Goal: Task Accomplishment & Management: Manage account settings

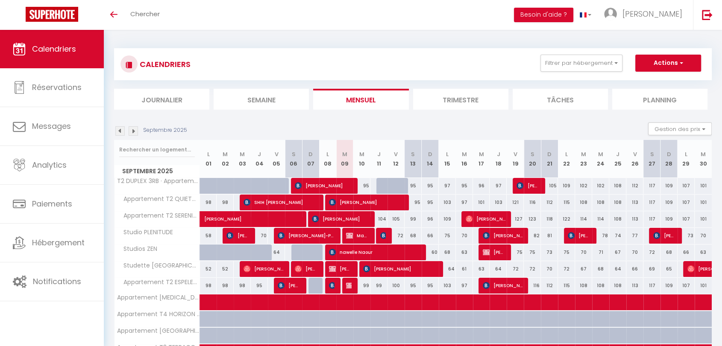
click at [602, 253] on div "71" at bounding box center [600, 253] width 17 height 16
type input "71"
type input "Mer 24 Septembre 2025"
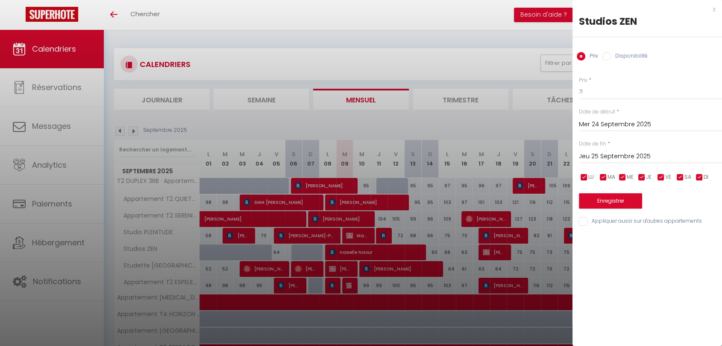
click at [609, 158] on input "Jeu 25 Septembre 2025" at bounding box center [650, 156] width 143 height 11
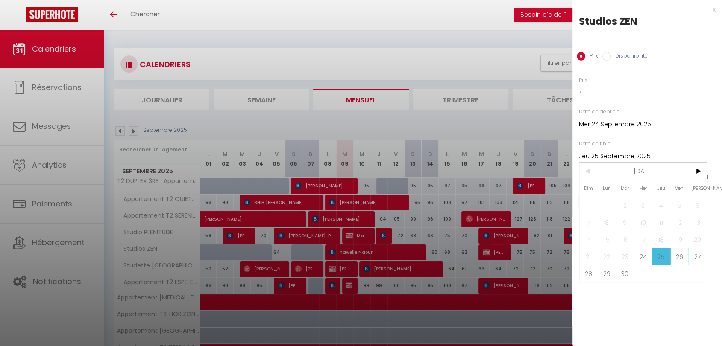
click at [672, 255] on span "26" at bounding box center [679, 256] width 18 height 17
type input "Ven 26 Septembre 2025"
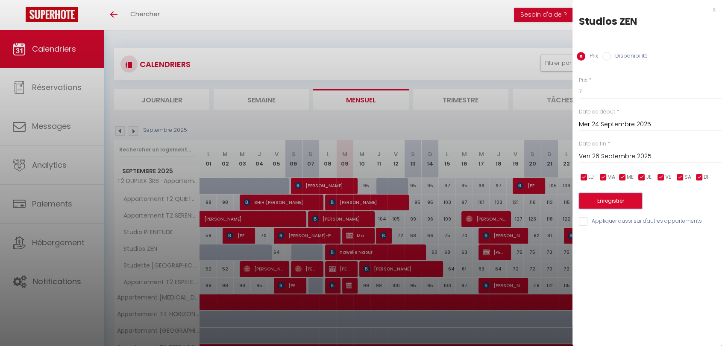
click at [617, 198] on button "Enregistrer" at bounding box center [610, 201] width 63 height 15
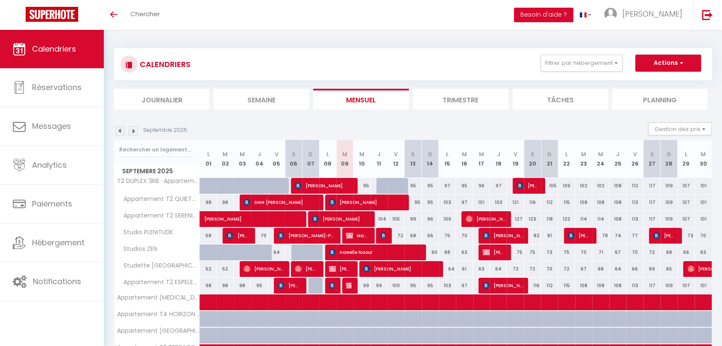
click at [602, 254] on div "71" at bounding box center [600, 253] width 17 height 16
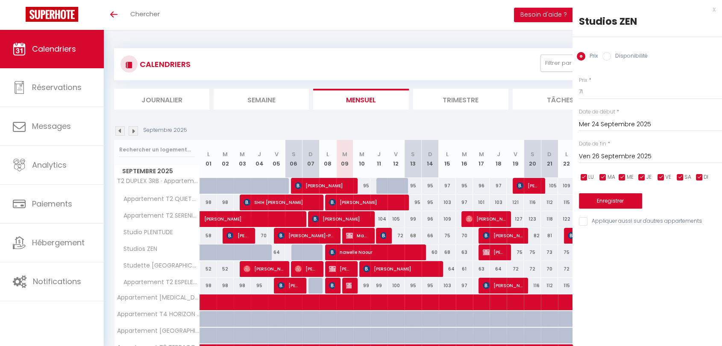
type input "Jeu 25 Septembre 2025"
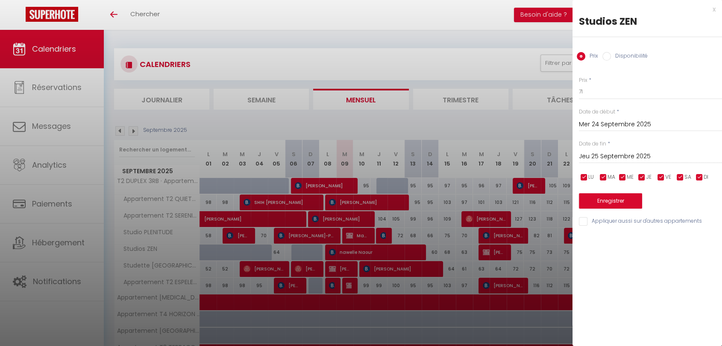
click at [603, 54] on input "Disponibilité" at bounding box center [606, 56] width 9 height 9
radio input "true"
radio input "false"
click at [604, 86] on select "Disponible Indisponible" at bounding box center [650, 92] width 143 height 16
select select "0"
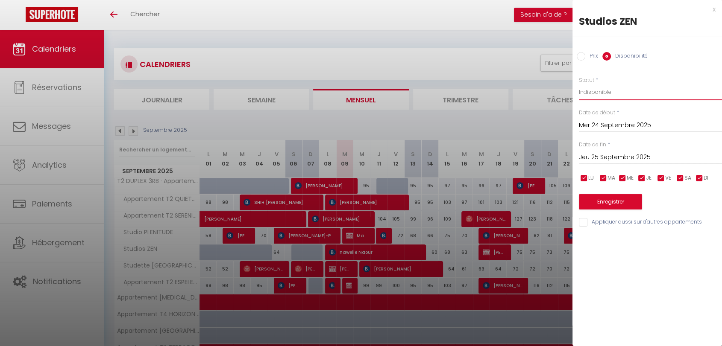
click at [579, 84] on select "Disponible Indisponible" at bounding box center [650, 92] width 143 height 16
click at [612, 153] on input "Jeu 25 Septembre 2025" at bounding box center [650, 157] width 143 height 11
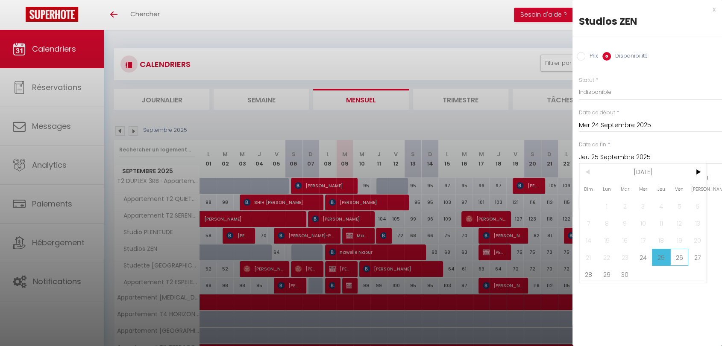
click at [680, 261] on span "26" at bounding box center [679, 257] width 18 height 17
type input "Ven 26 Septembre 2025"
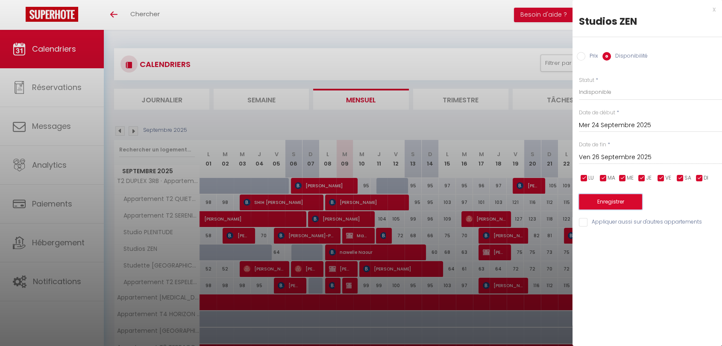
click at [607, 206] on button "Enregistrer" at bounding box center [610, 201] width 63 height 15
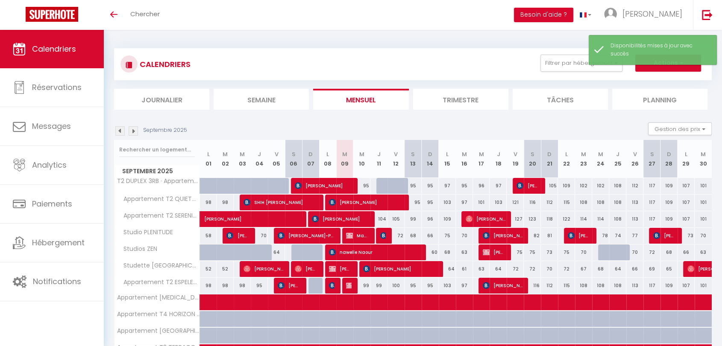
click at [603, 272] on div "68" at bounding box center [600, 269] width 17 height 16
select select "1"
type input "Mer 24 Septembre 2025"
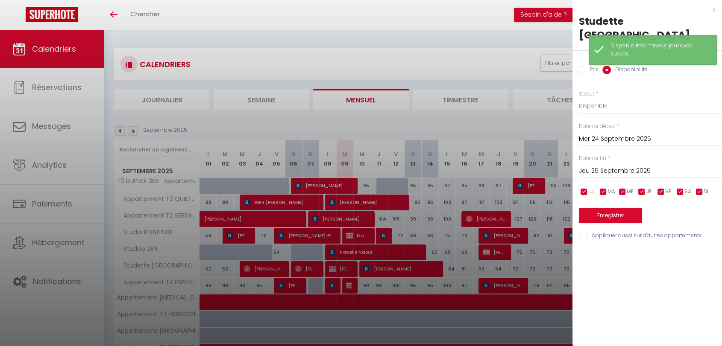
click at [622, 166] on input "Jeu 25 Septembre 2025" at bounding box center [650, 171] width 143 height 11
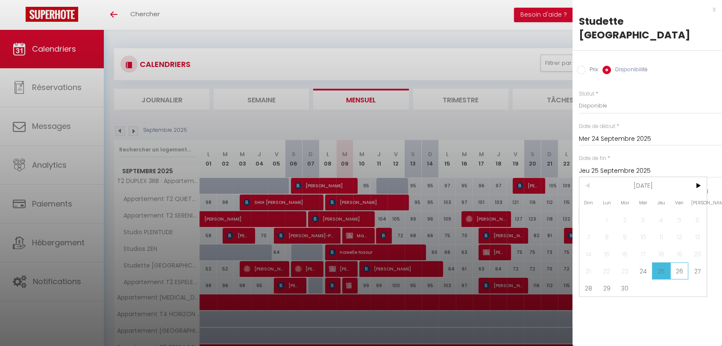
click at [683, 263] on span "26" at bounding box center [679, 271] width 18 height 17
type input "Ven 26 Septembre 2025"
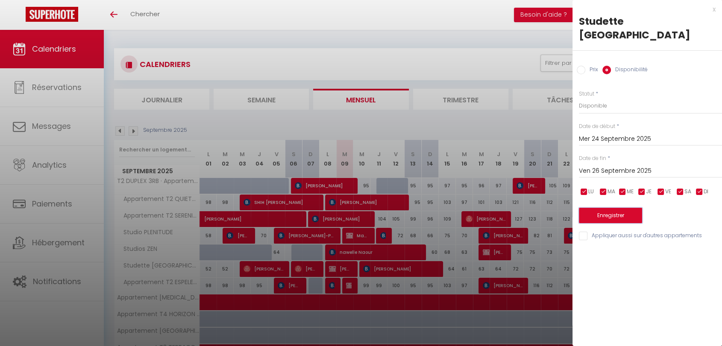
click at [622, 208] on button "Enregistrer" at bounding box center [610, 215] width 63 height 15
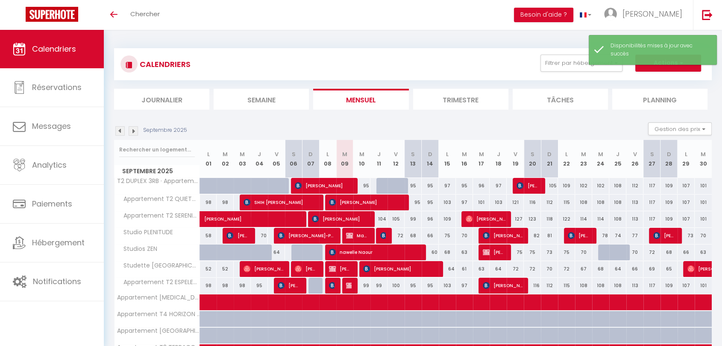
click at [606, 270] on div "68" at bounding box center [600, 269] width 17 height 16
select select "1"
type input "Mer 24 Septembre 2025"
type input "Jeu 25 Septembre 2025"
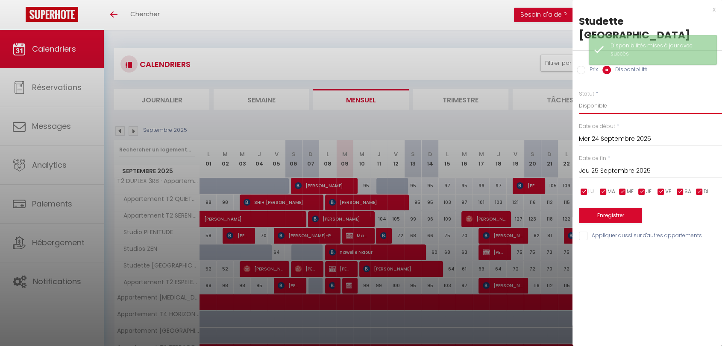
click at [606, 98] on select "Disponible Indisponible" at bounding box center [650, 106] width 143 height 16
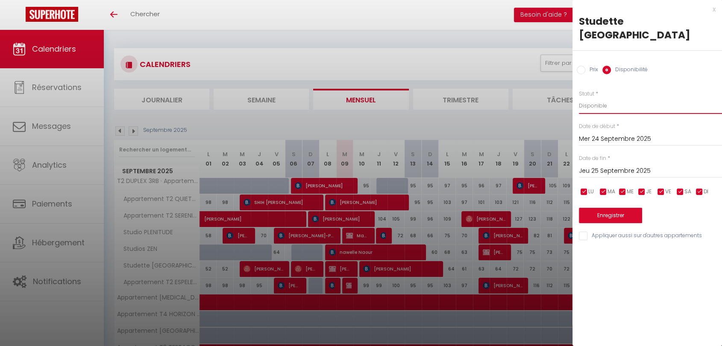
select select "0"
click at [579, 98] on select "Disponible Indisponible" at bounding box center [650, 106] width 143 height 16
click at [612, 163] on div "[DATE] < [DATE] > Dim Lun Mar Mer Jeu Ven Sam 1 2 3 4 5 6 7 8 9 10 11 12 13 14 …" at bounding box center [650, 170] width 143 height 15
click at [617, 166] on input "Jeu 25 Septembre 2025" at bounding box center [650, 171] width 143 height 11
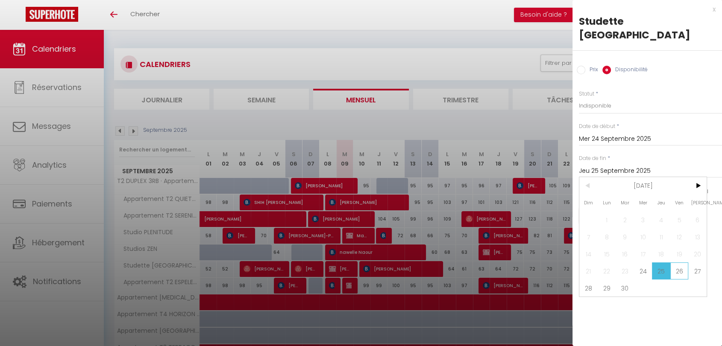
click at [679, 263] on span "26" at bounding box center [679, 271] width 18 height 17
type input "Ven 26 Septembre 2025"
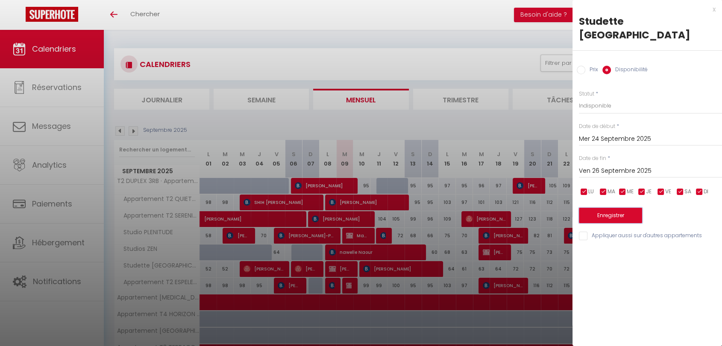
click at [611, 208] on button "Enregistrer" at bounding box center [610, 215] width 63 height 15
